Goal: Complete application form

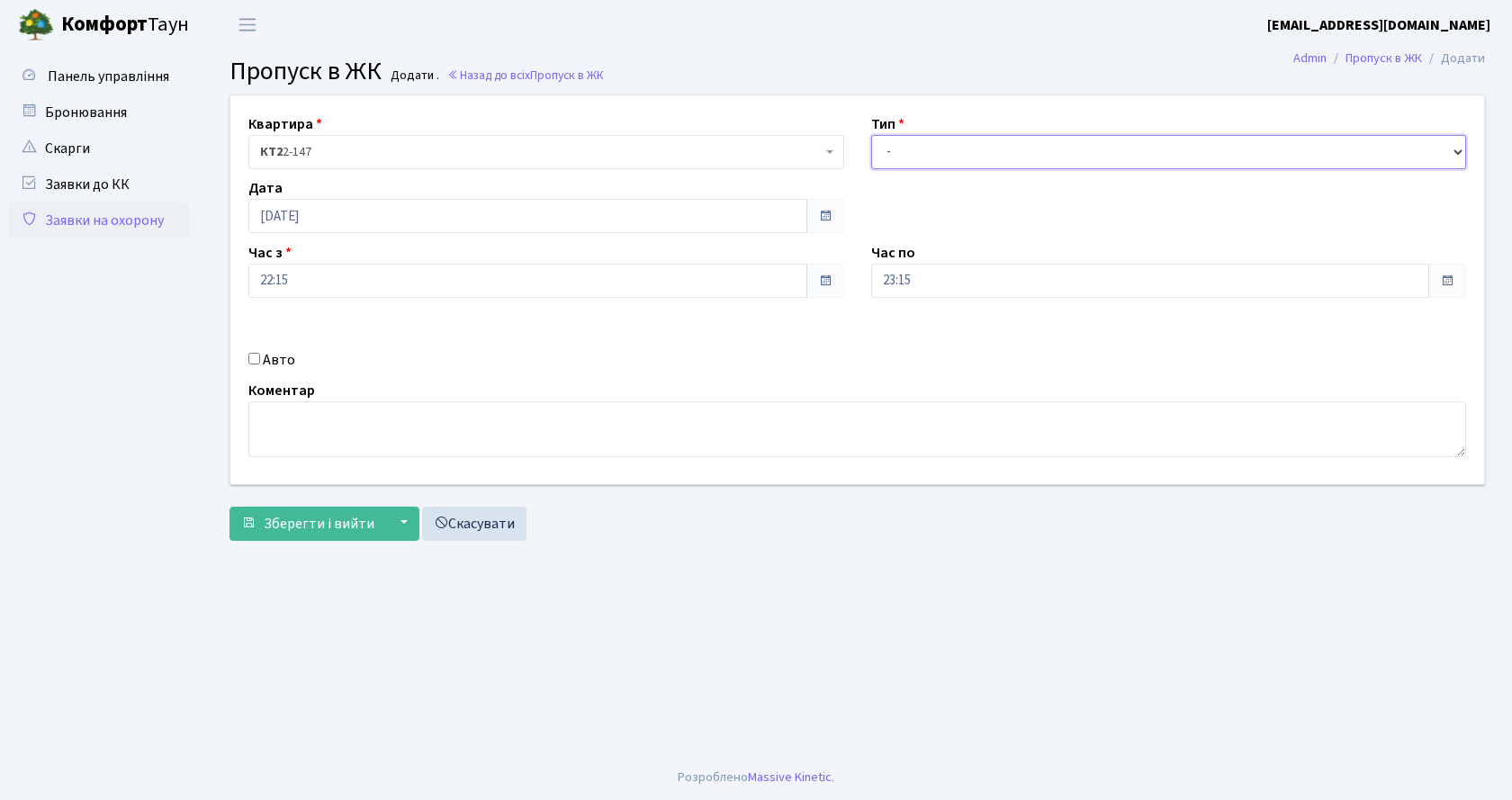
click at [1000, 148] on select "- Доставка Таксі Гості Сервіс" at bounding box center [1169, 152] width 595 height 34
select select "1"
click at [871, 135] on select "- Доставка Таксі Гості Сервіс" at bounding box center [1169, 152] width 595 height 34
click at [258, 359] on input "Авто" at bounding box center [254, 358] width 11 height 11
checkbox input "true"
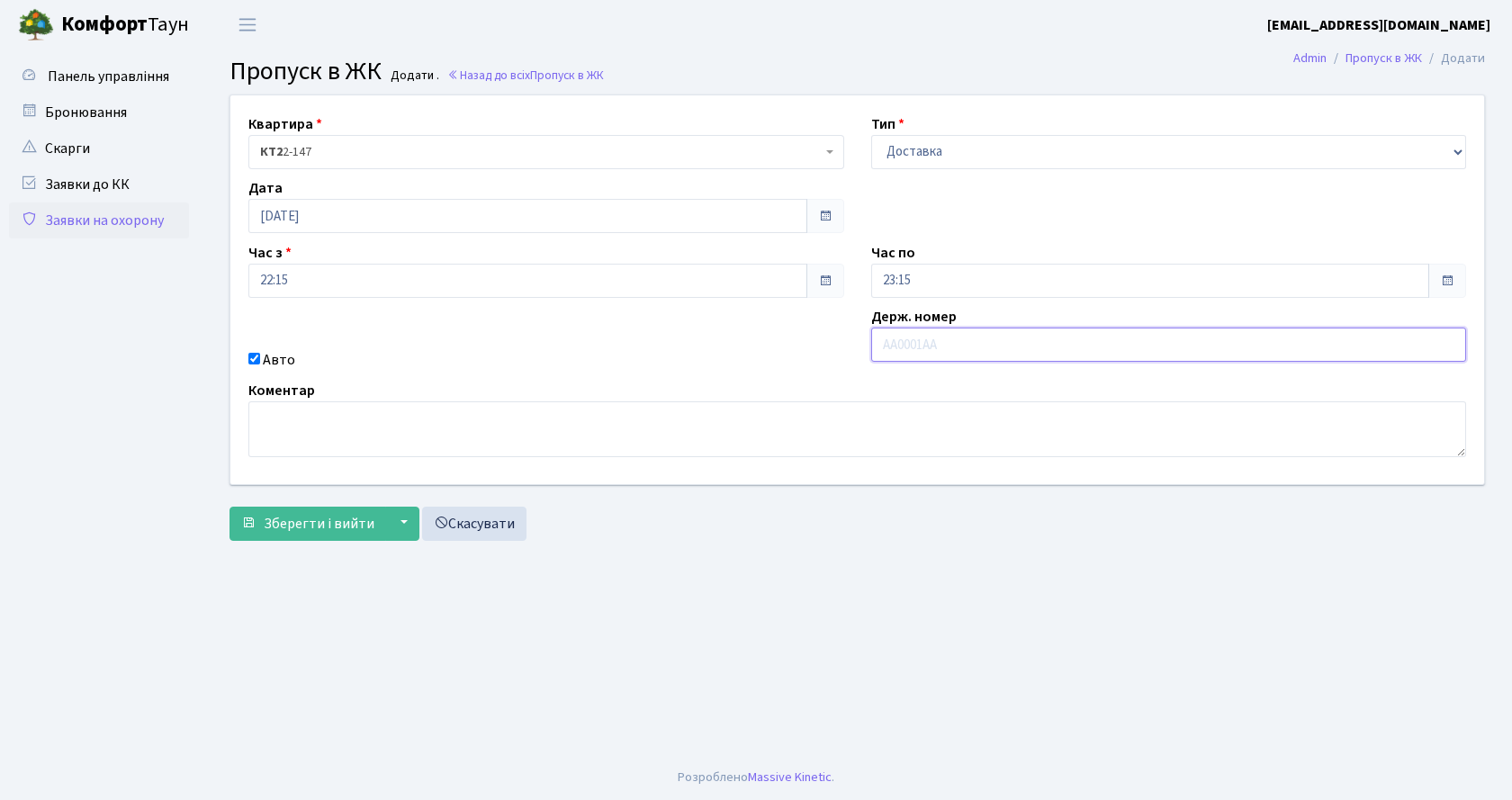
click at [1035, 351] on input "text" at bounding box center [1169, 345] width 595 height 34
type input "ка7014ка"
click at [296, 533] on span "Зберегти і вийти" at bounding box center [318, 523] width 110 height 20
